Goal: Task Accomplishment & Management: Manage account settings

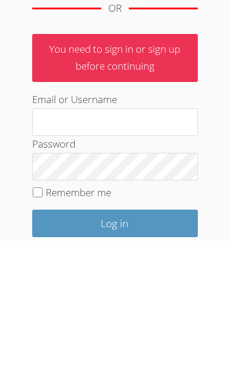
scroll to position [240, 0]
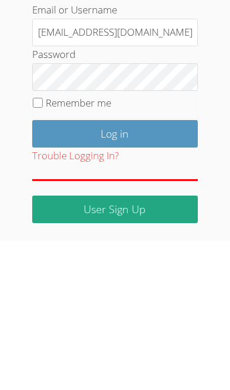
type input "[EMAIL_ADDRESS][DOMAIN_NAME]"
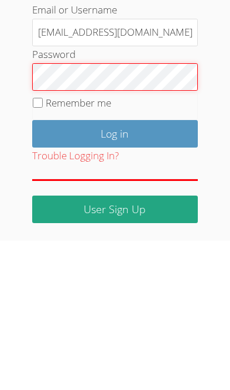
scroll to position [109, 0]
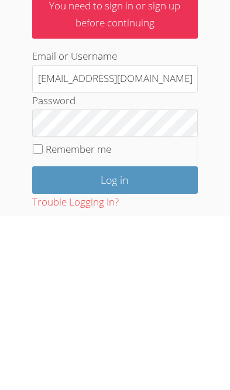
click at [120, 341] on input "Log in" at bounding box center [115, 355] width 166 height 28
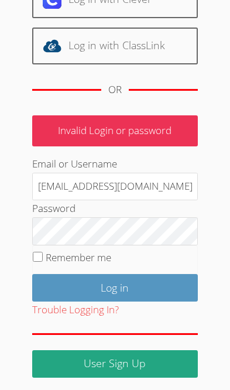
scroll to position [160, 0]
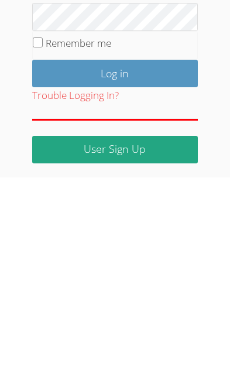
click at [130, 273] on input "Log in" at bounding box center [115, 287] width 166 height 28
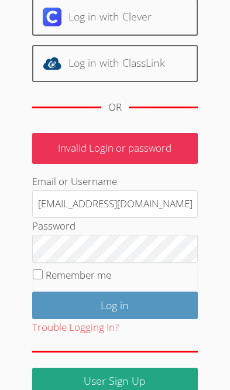
scroll to position [149, 0]
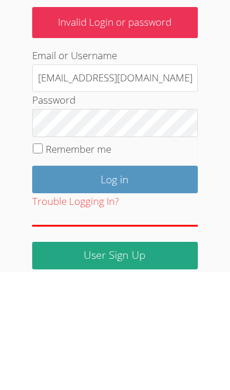
click at [130, 284] on input "Log in" at bounding box center [115, 298] width 166 height 28
